Goal: Information Seeking & Learning: Learn about a topic

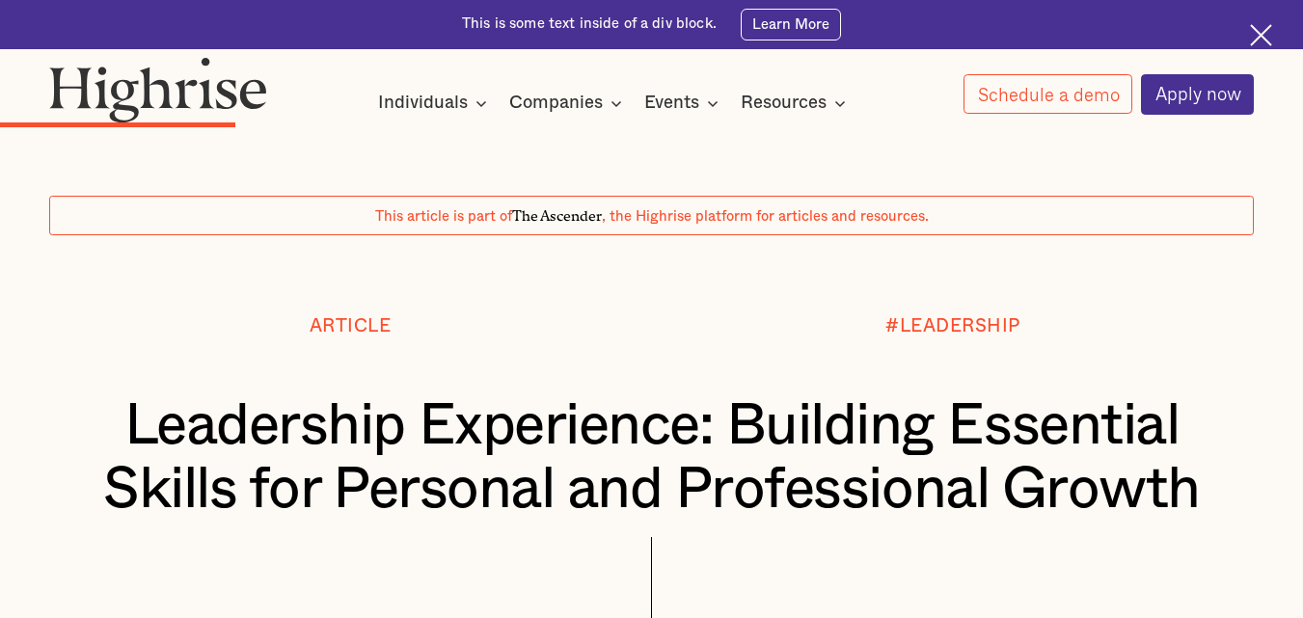
scroll to position [3093, 0]
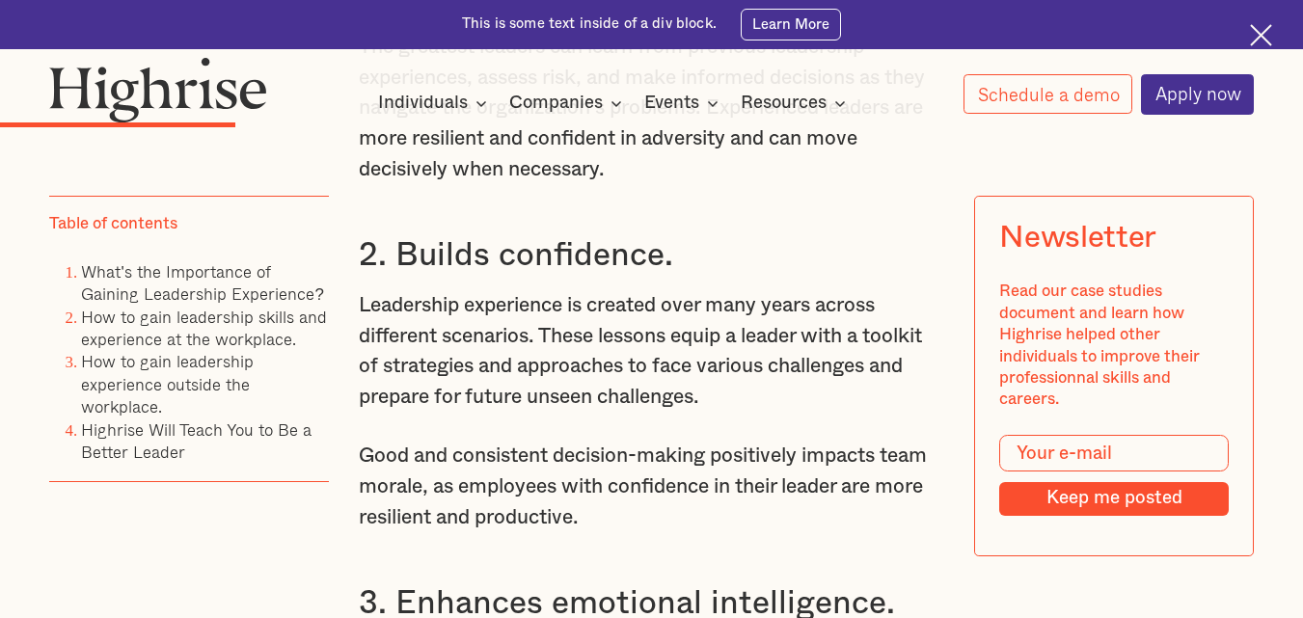
click at [840, 184] on p "The greatest leaders can learn from previous leadership experiences, assess ris…" at bounding box center [652, 108] width 586 height 152
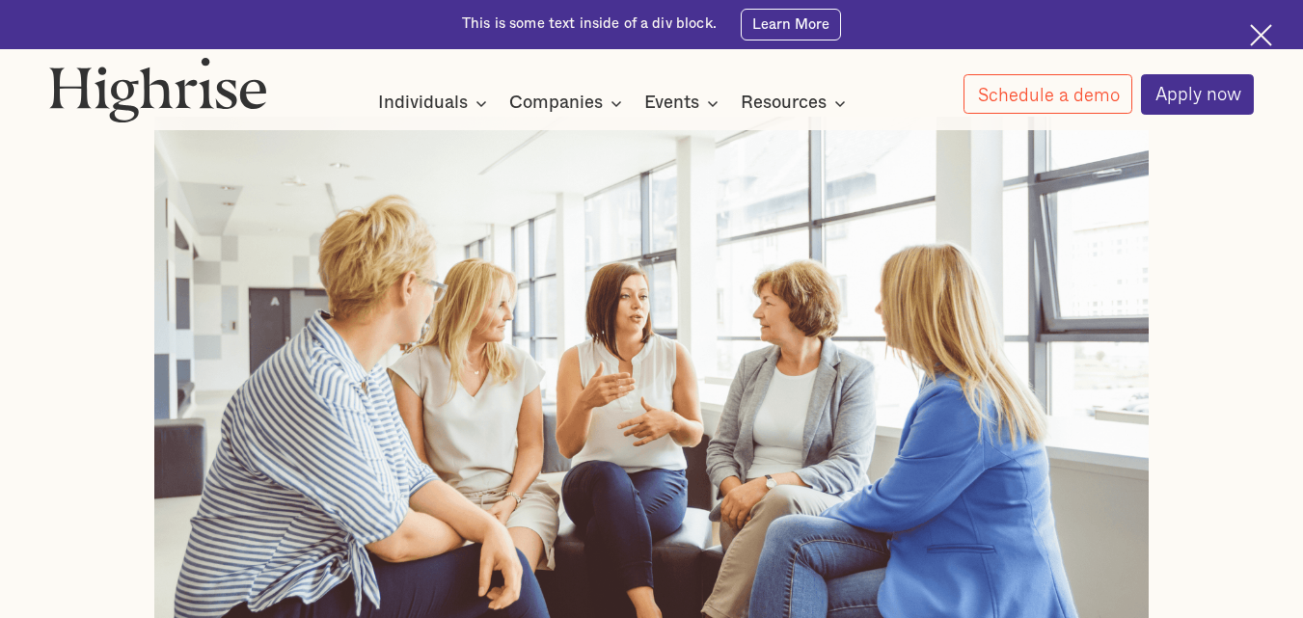
scroll to position [571, 0]
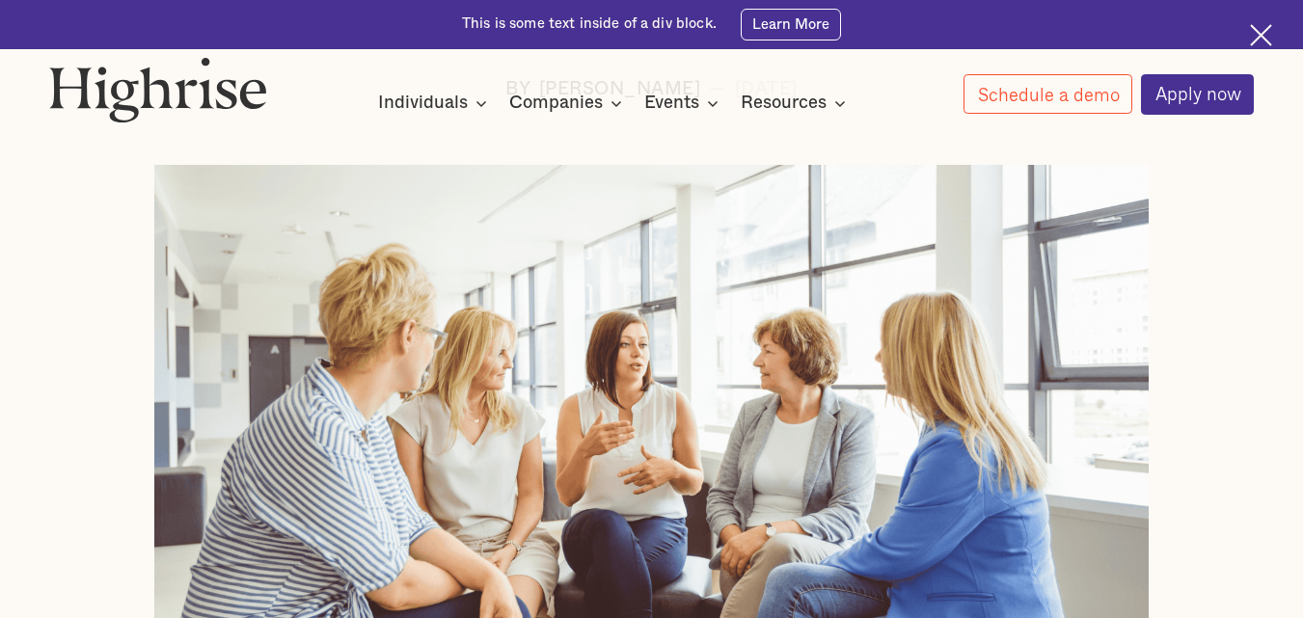
click at [1301, 9] on div "This is some text inside of a div block. Learn More" at bounding box center [651, 24] width 1303 height 49
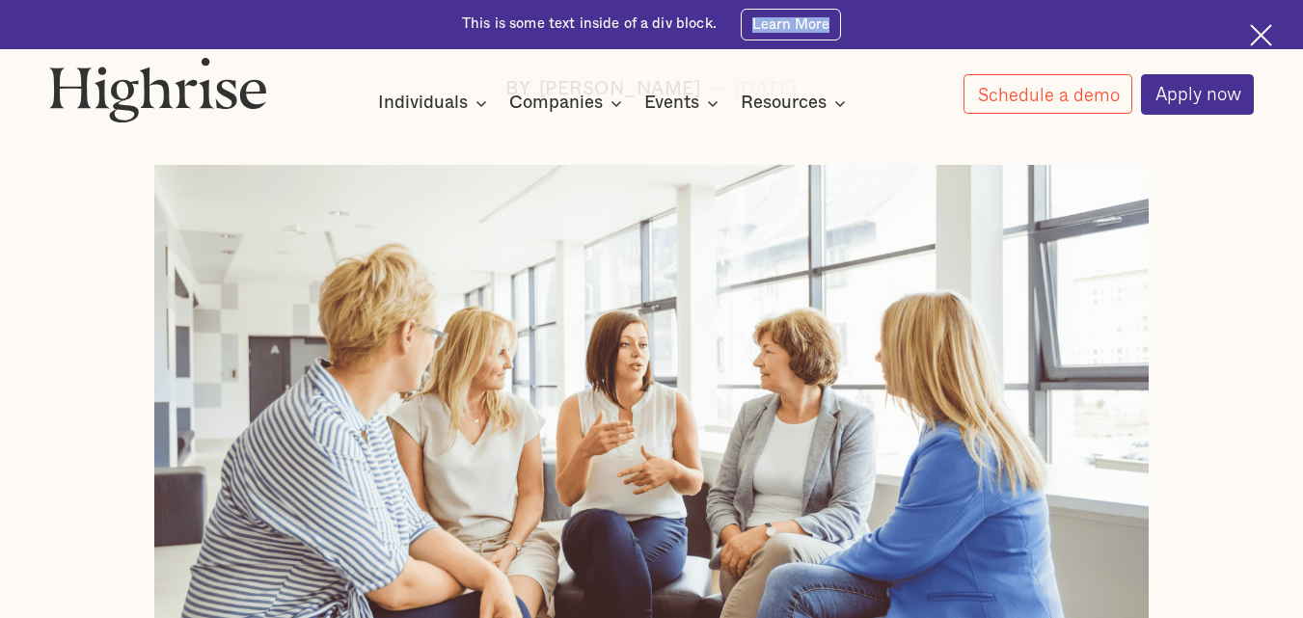
click at [1301, 9] on div "This is some text inside of a div block. Learn More" at bounding box center [651, 24] width 1303 height 49
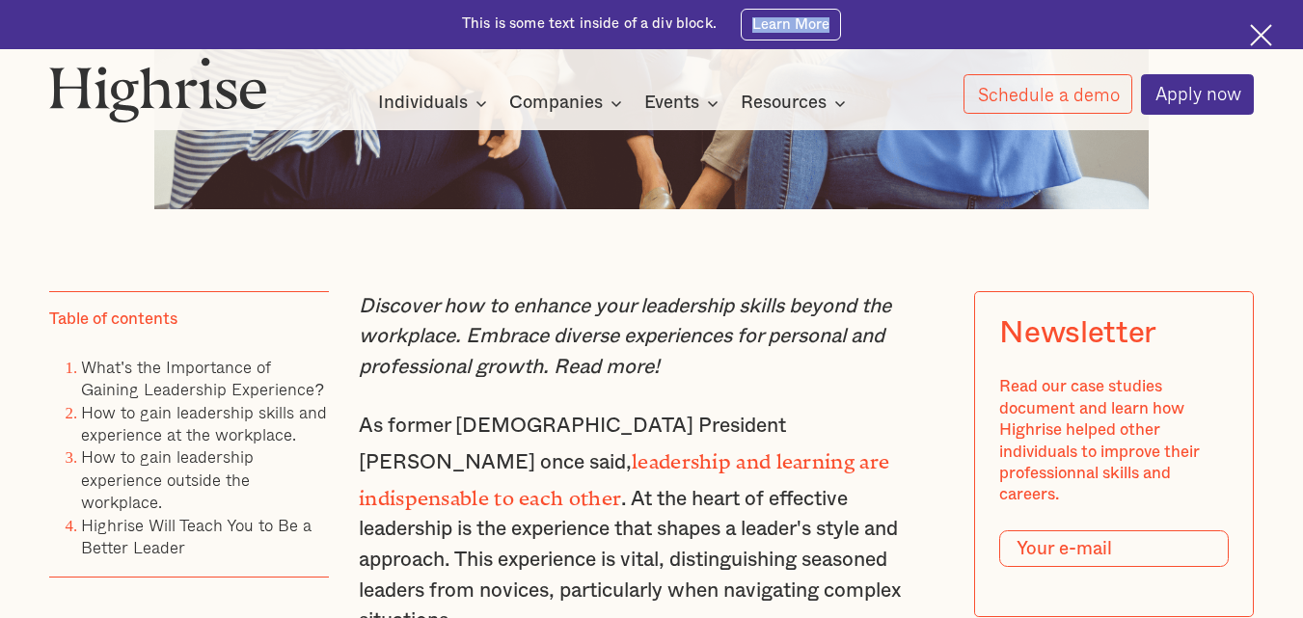
scroll to position [1367, 0]
